Goal: Find specific page/section: Find specific page/section

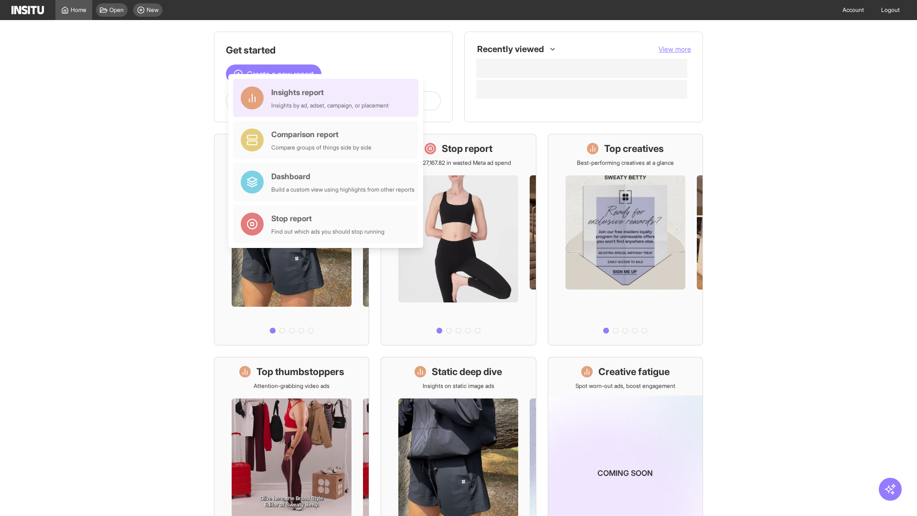
click at [328, 98] on div "Insights report Insights by ad, adset, campaign, or placement" at bounding box center [330, 97] width 118 height 23
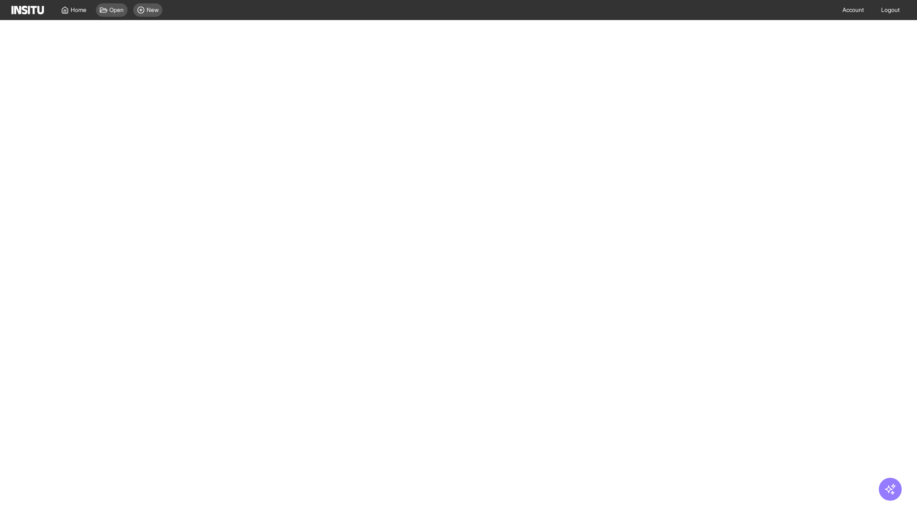
select select "**"
